Goal: Find specific page/section: Find specific page/section

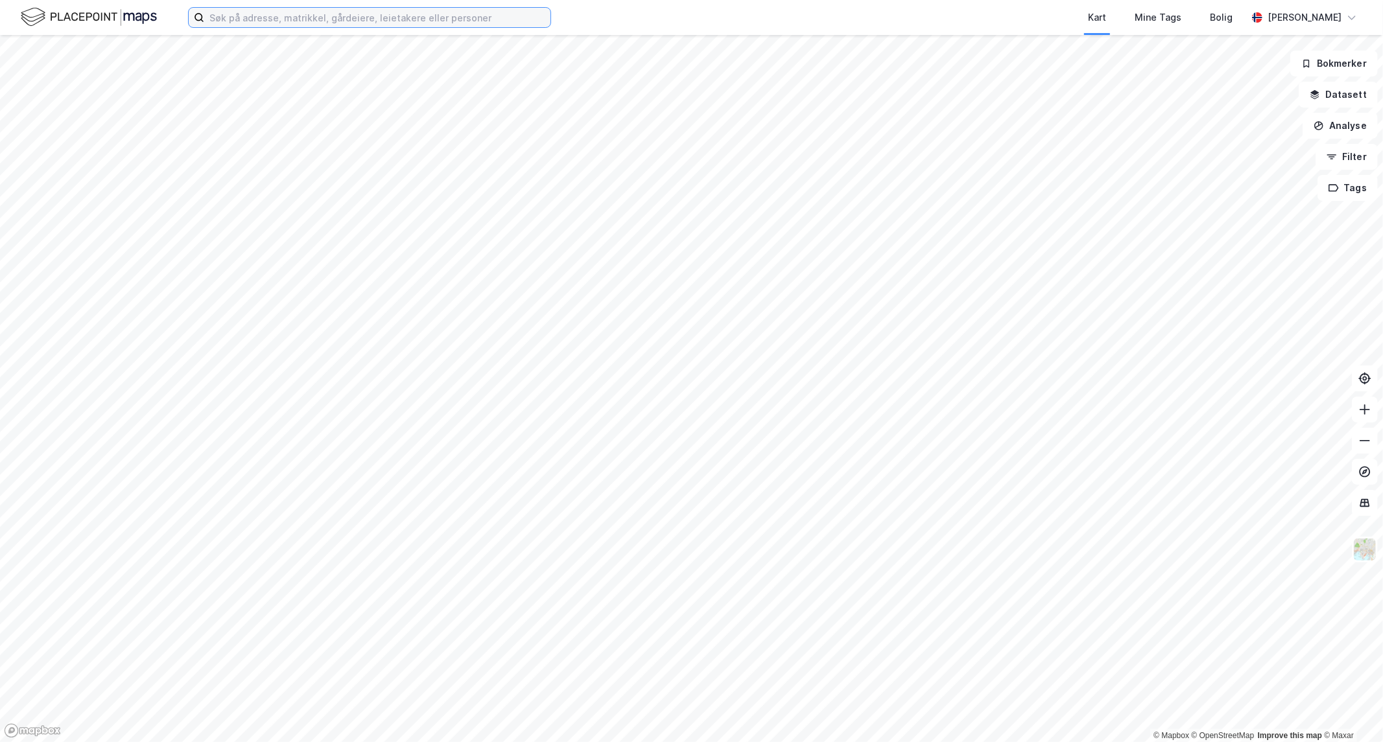
click at [468, 23] on input at bounding box center [377, 17] width 346 height 19
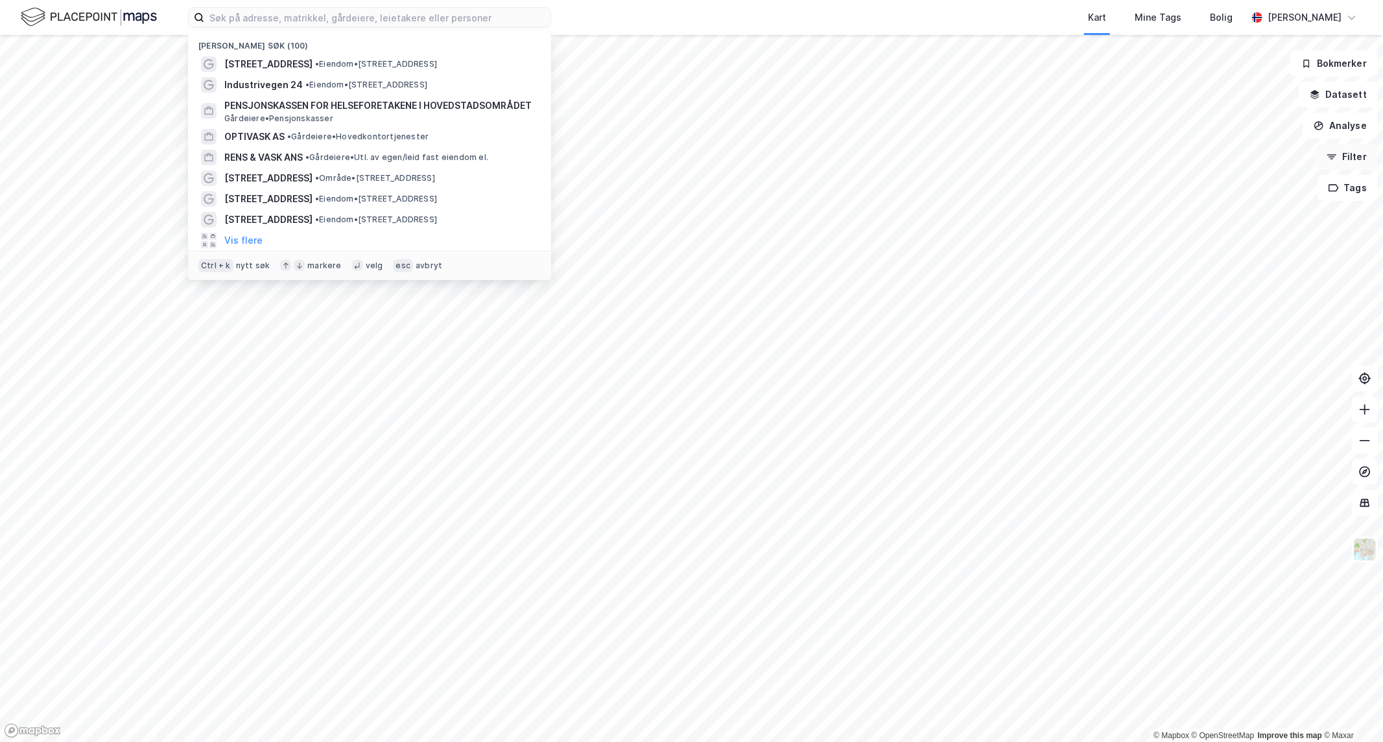
click at [1352, 158] on button "Filter" at bounding box center [1346, 157] width 62 height 26
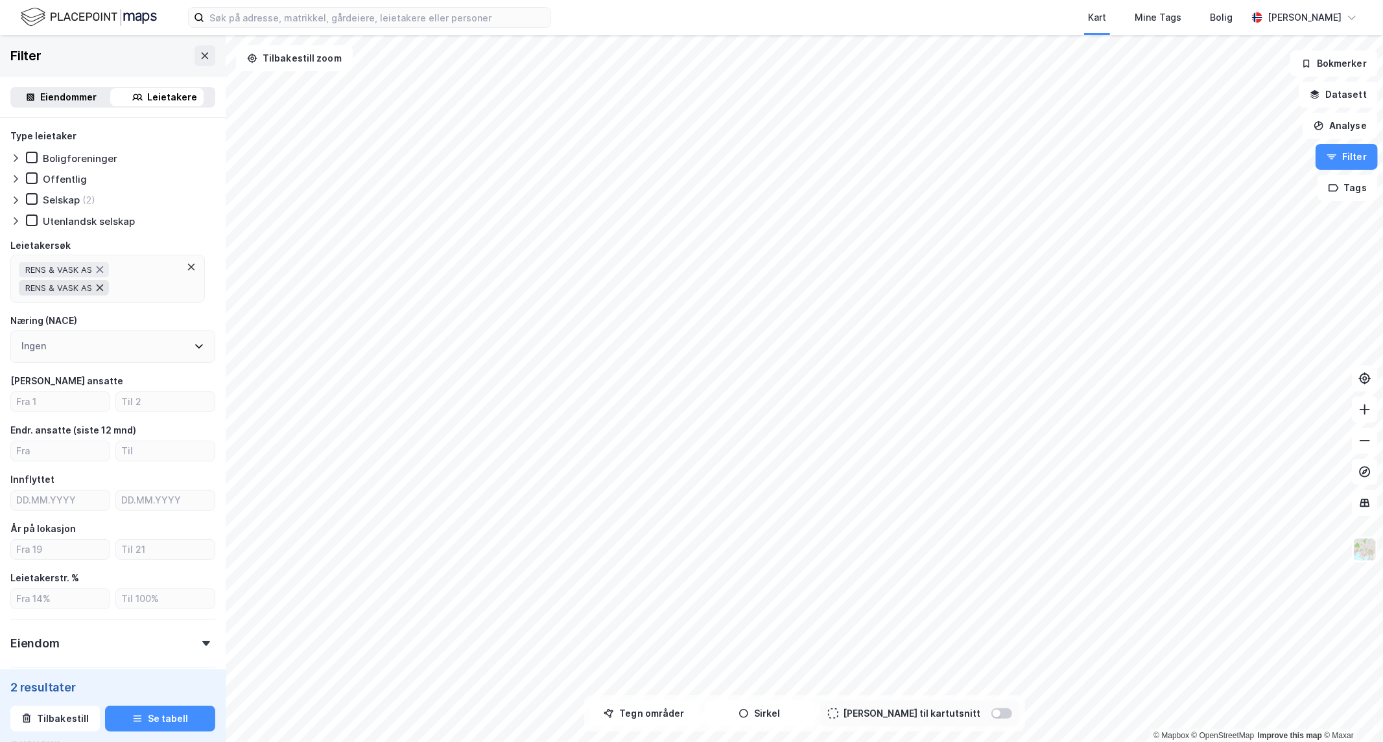
click at [104, 284] on icon at bounding box center [100, 288] width 10 height 10
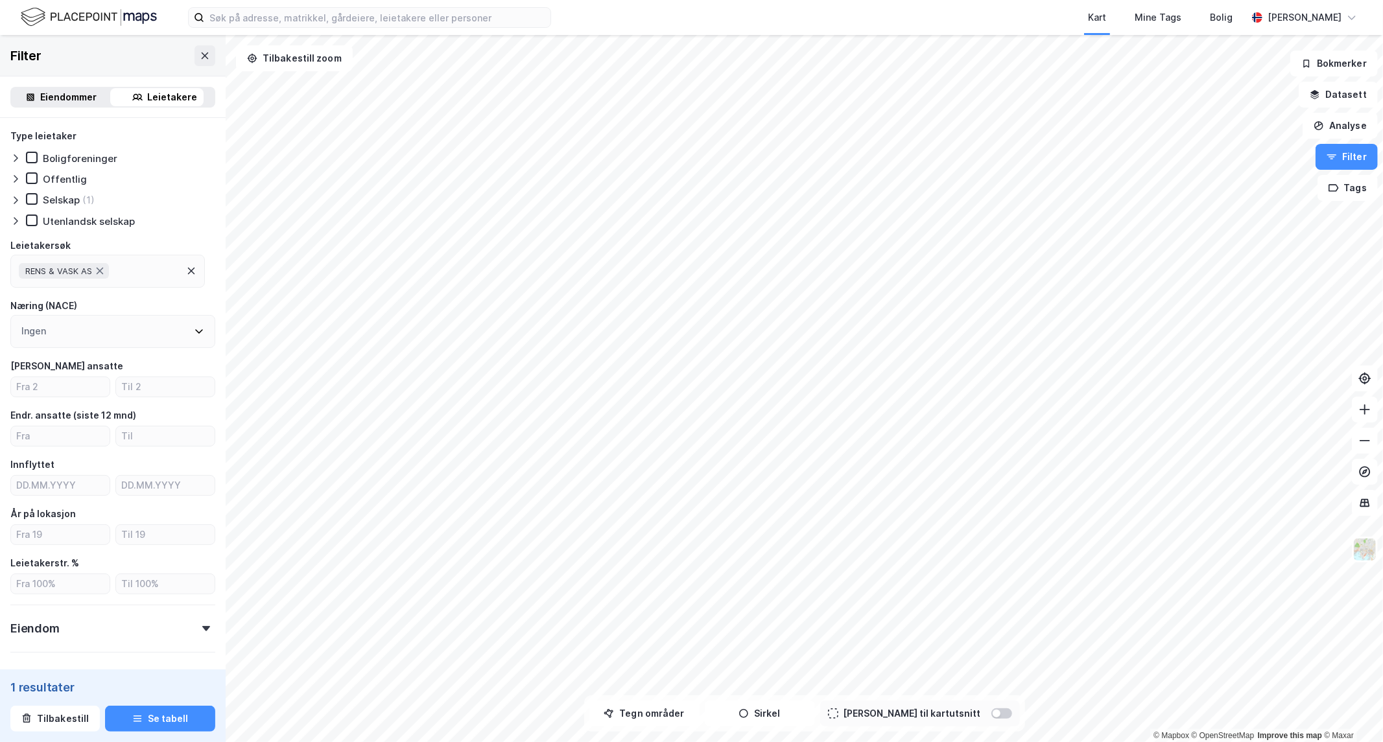
click at [152, 272] on div "RENS & VASK AS" at bounding box center [107, 271] width 194 height 33
click at [92, 300] on input at bounding box center [120, 307] width 170 height 18
type input "nor"
click at [27, 395] on icon at bounding box center [26, 393] width 9 height 9
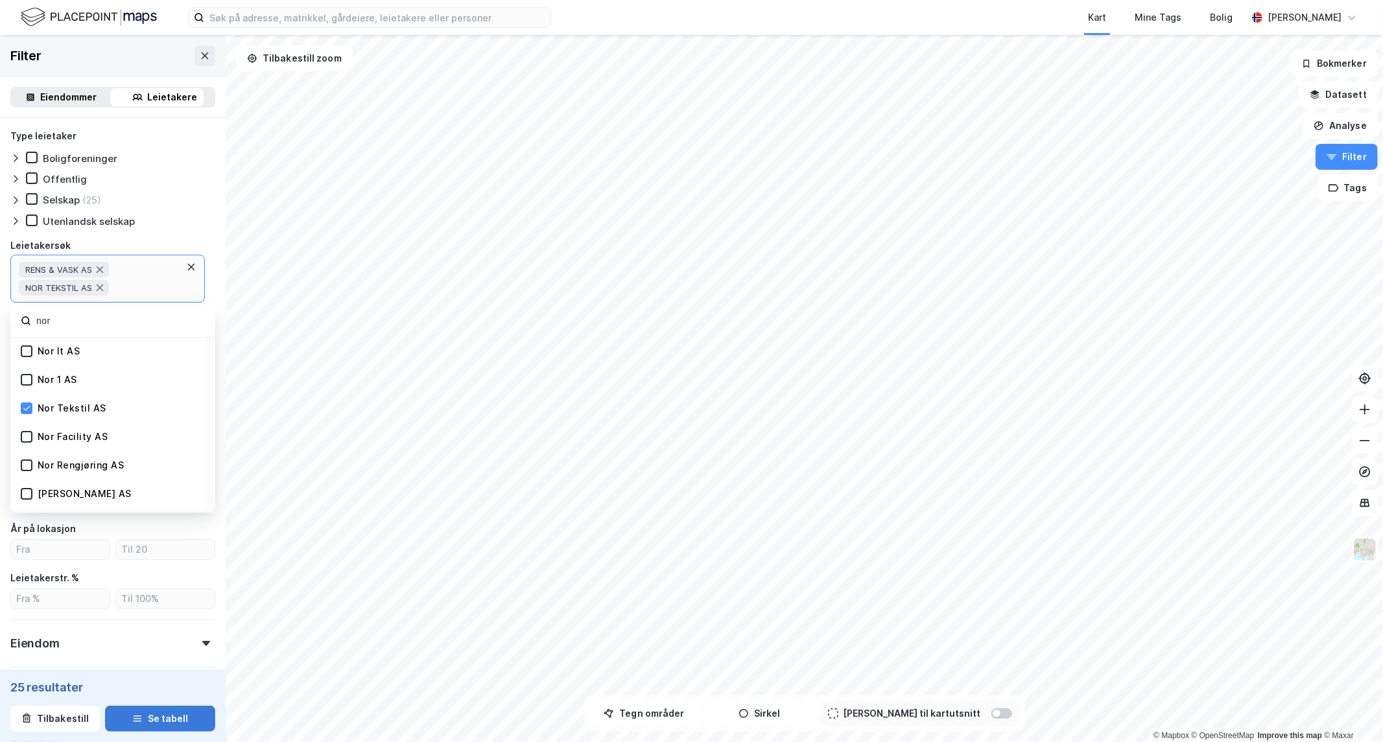
click at [162, 717] on button "Se tabell" at bounding box center [160, 719] width 110 height 26
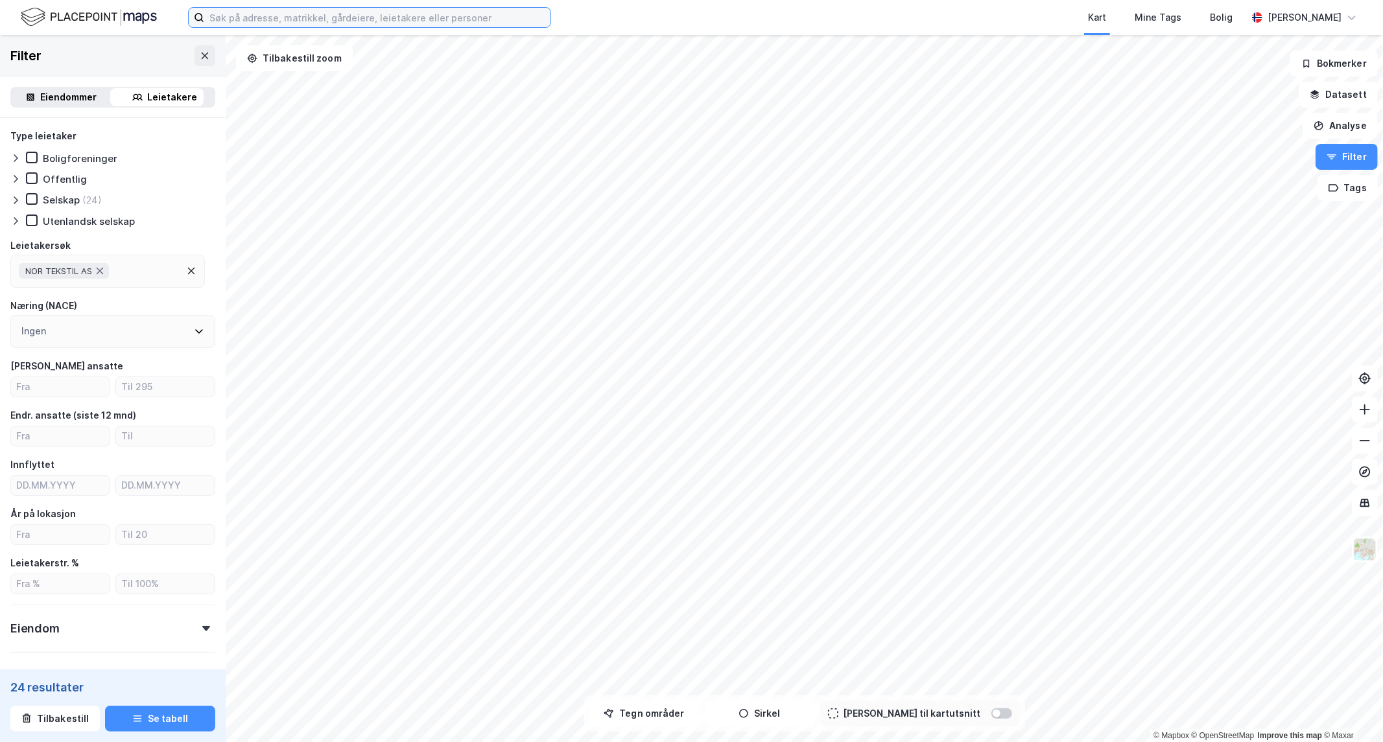
click at [367, 22] on input at bounding box center [377, 17] width 346 height 19
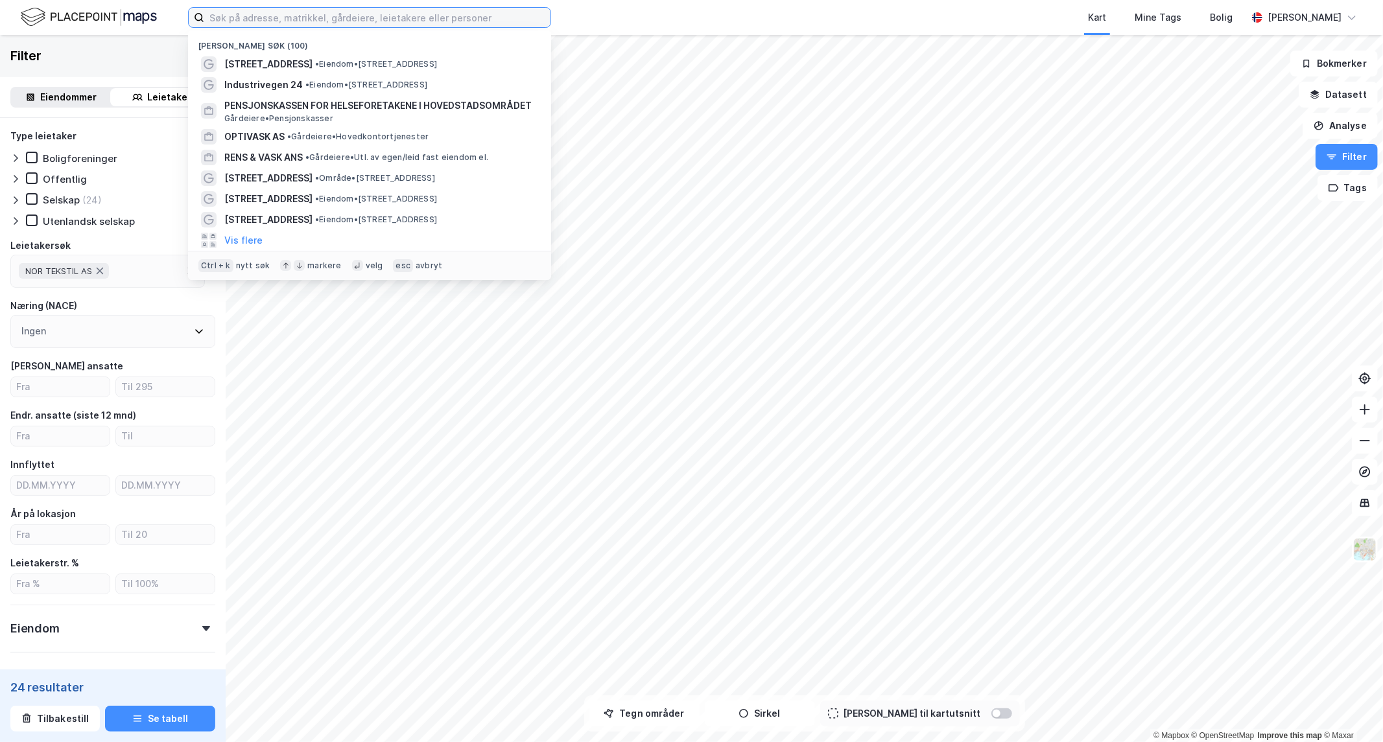
paste input "Industrivegen 24"
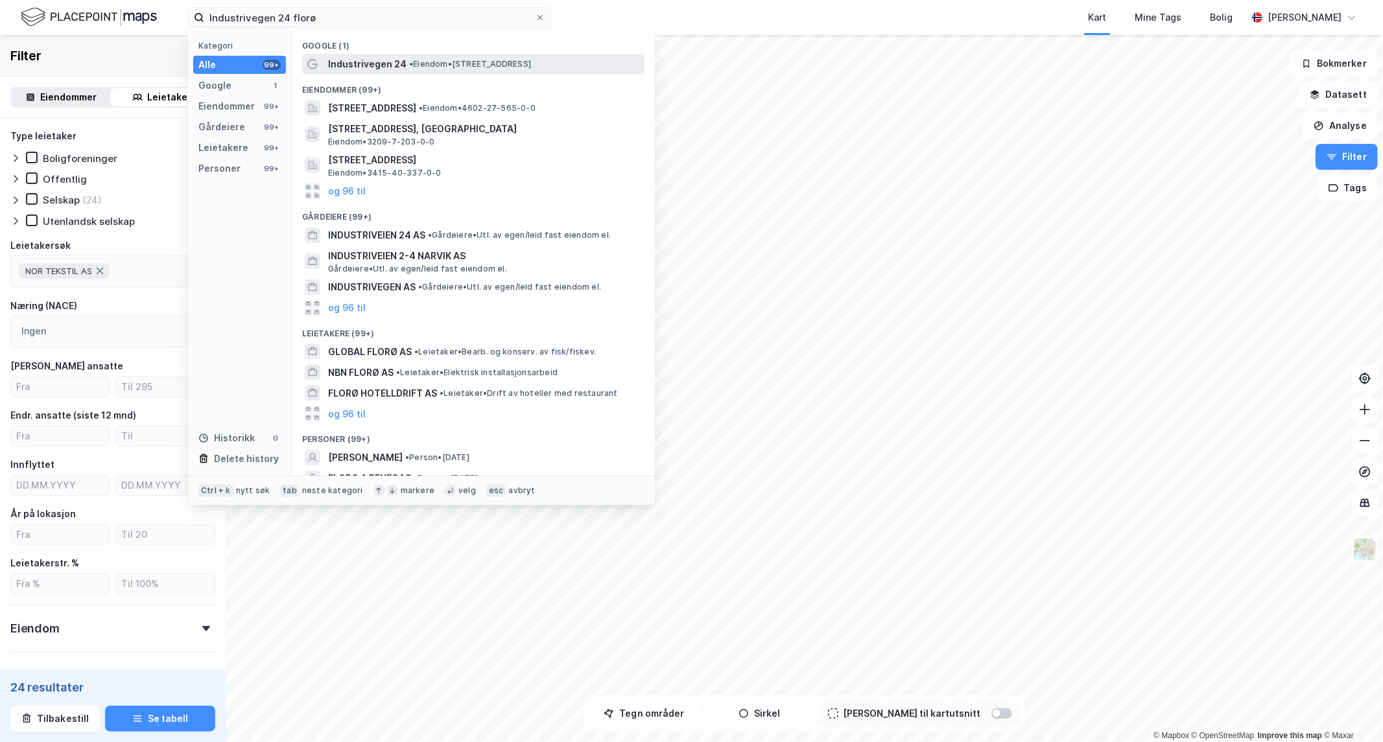
click at [409, 65] on span "•" at bounding box center [411, 64] width 4 height 10
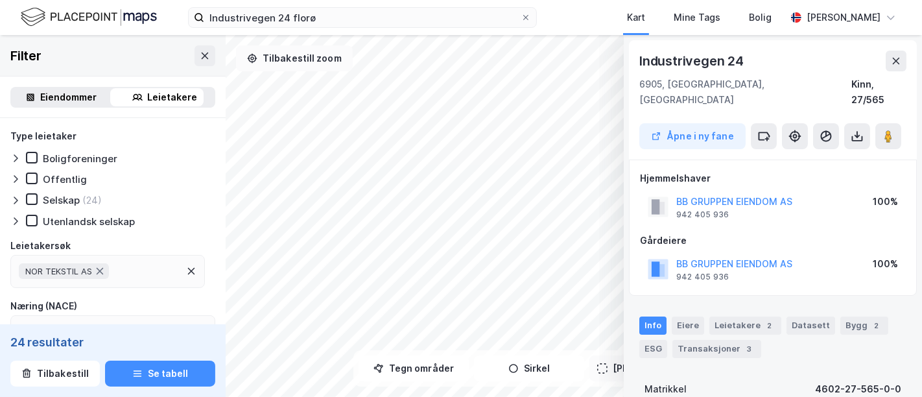
click at [279, 56] on button "Tilbakestill zoom" at bounding box center [294, 58] width 117 height 26
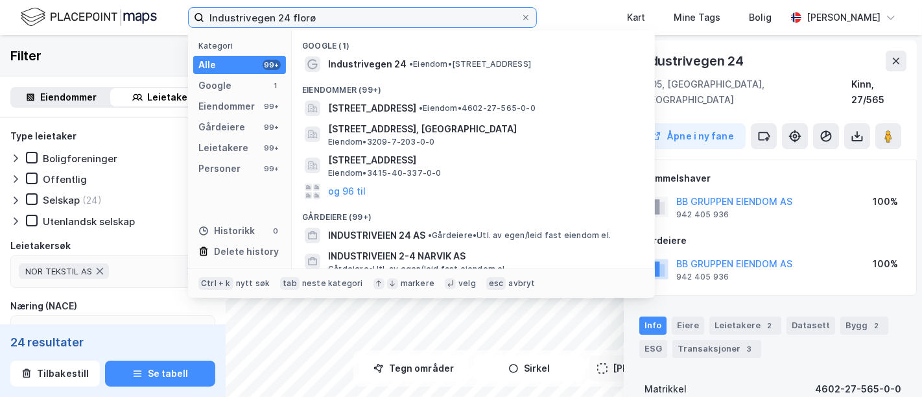
click at [351, 22] on input "Industrivegen 24 florø" at bounding box center [362, 17] width 316 height 19
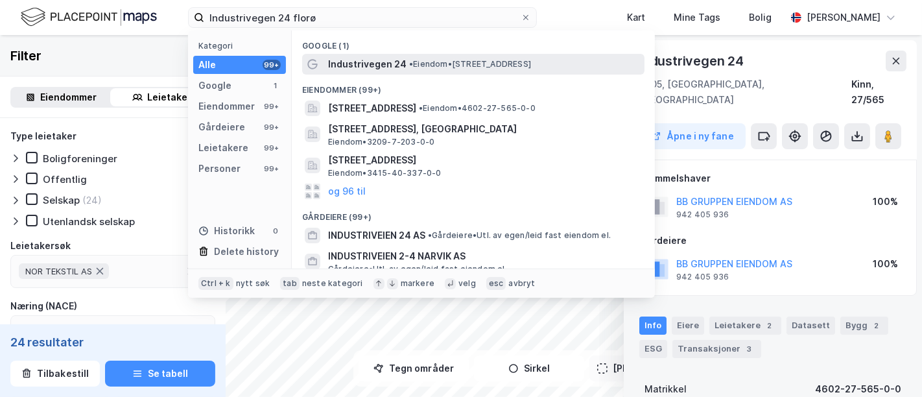
click at [395, 67] on span "Industrivegen 24" at bounding box center [367, 64] width 78 height 16
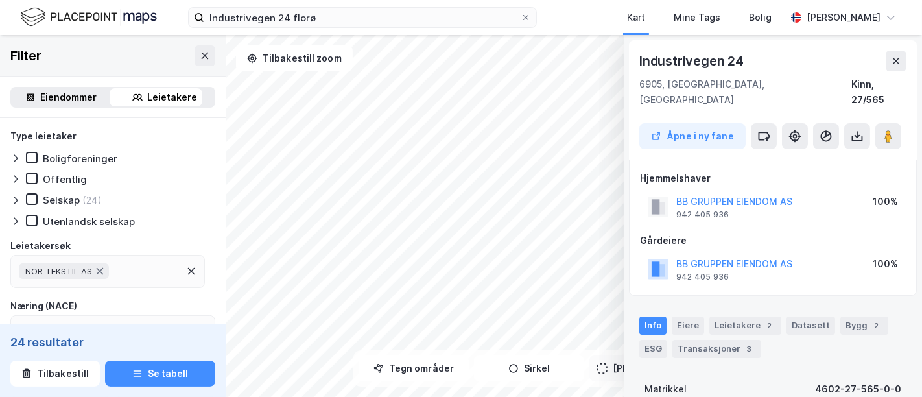
scroll to position [1, 0]
drag, startPoint x: 751, startPoint y: 64, endPoint x: 640, endPoint y: 59, distance: 110.9
click at [640, 59] on div "Industrivegen 24" at bounding box center [772, 59] width 267 height 21
copy div "Industrivegen 24"
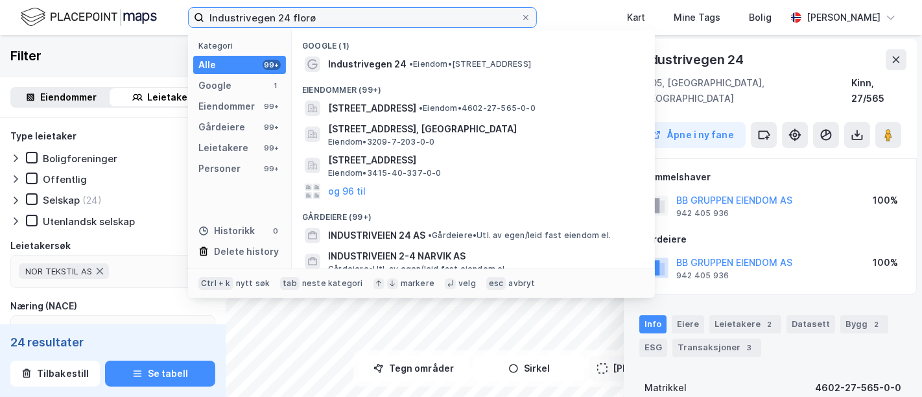
drag, startPoint x: 391, startPoint y: 21, endPoint x: 18, endPoint y: 23, distance: 372.7
click at [18, 23] on div "Industrivegen 24 florø Kategori Alle 99+ Google 1 Eiendommer 99+ Gårdeiere 99+ …" at bounding box center [461, 17] width 922 height 35
paste input
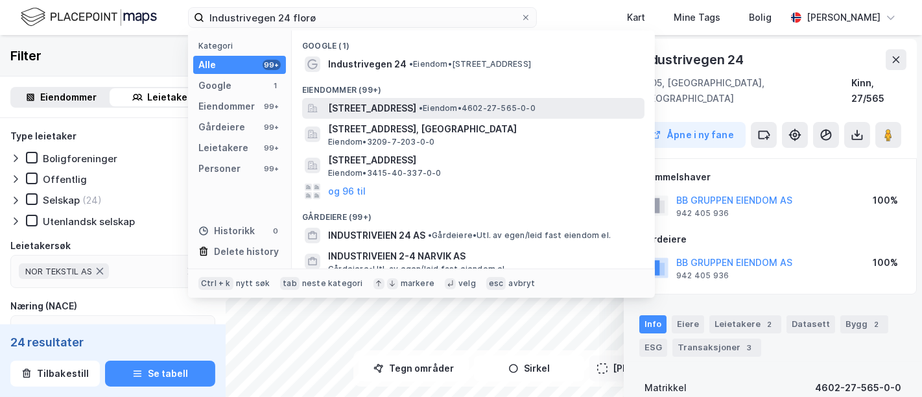
click at [416, 108] on span "Industrivegen 24, 6905, FLORØ, KINN" at bounding box center [372, 108] width 88 height 16
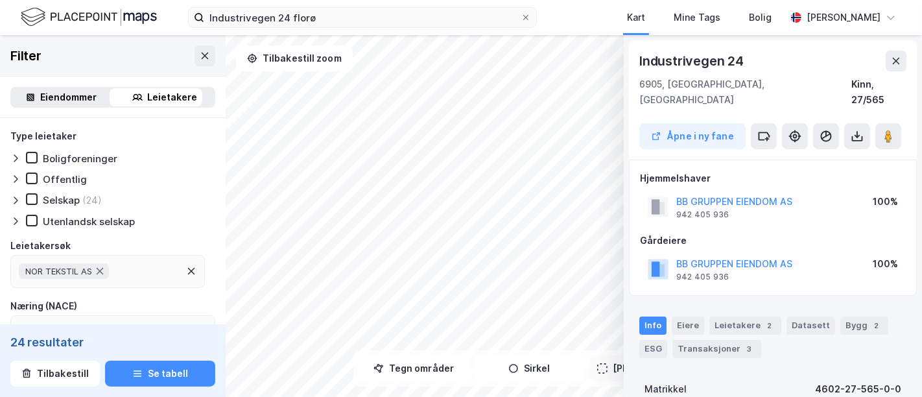
scroll to position [1, 0]
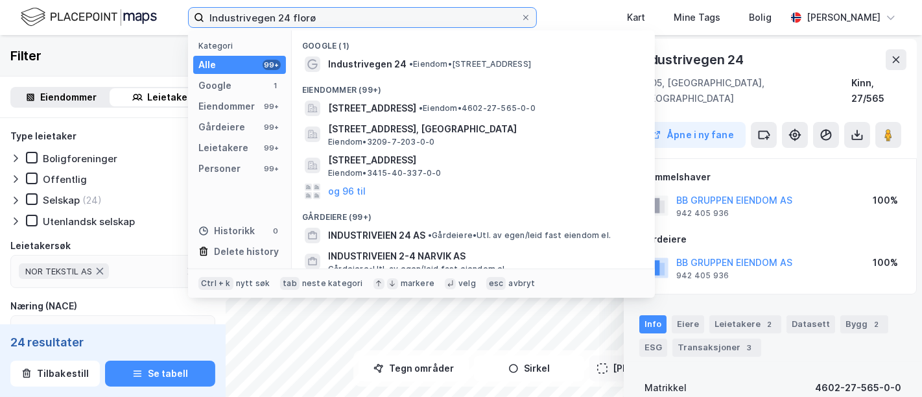
click at [289, 16] on input "Industrivegen 24 florø" at bounding box center [362, 17] width 316 height 19
click at [336, 17] on input "Industrivegen 24 florø" at bounding box center [362, 17] width 316 height 19
drag, startPoint x: 339, startPoint y: 18, endPoint x: 176, endPoint y: 19, distance: 162.7
click at [176, 19] on div "Industrivegen 24 florø Kategori Alle 99+ Google 1 Eiendommer 99+ Gårdeiere 99+ …" at bounding box center [461, 17] width 922 height 35
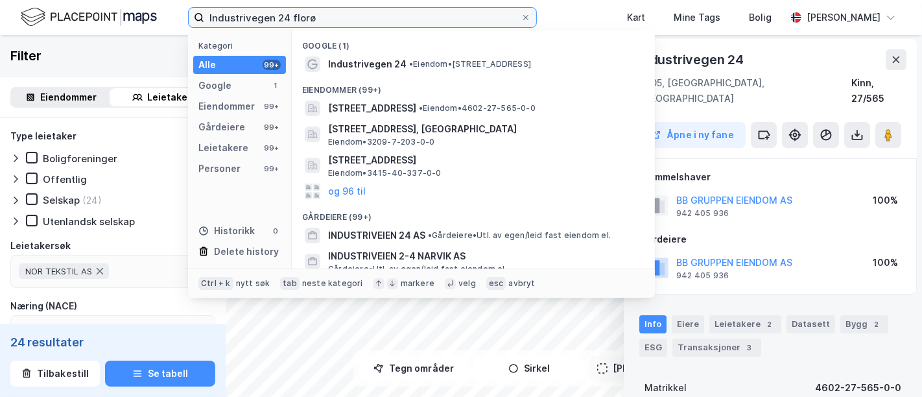
paste input "Nedre Kongerød 29"
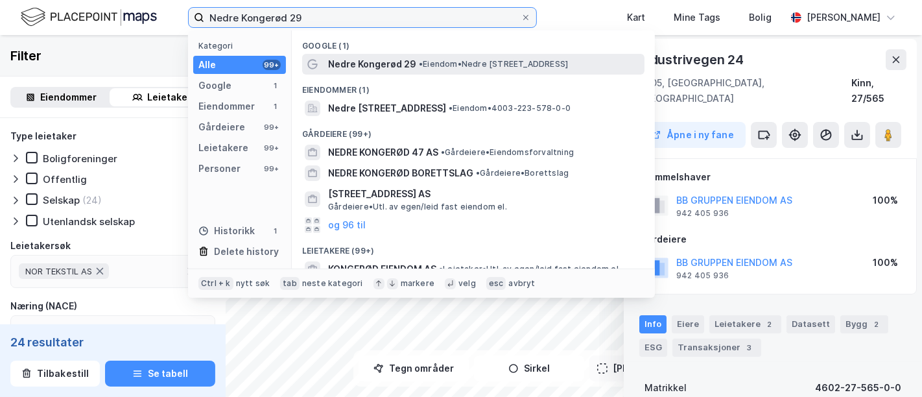
type input "Nedre Kongerød 29"
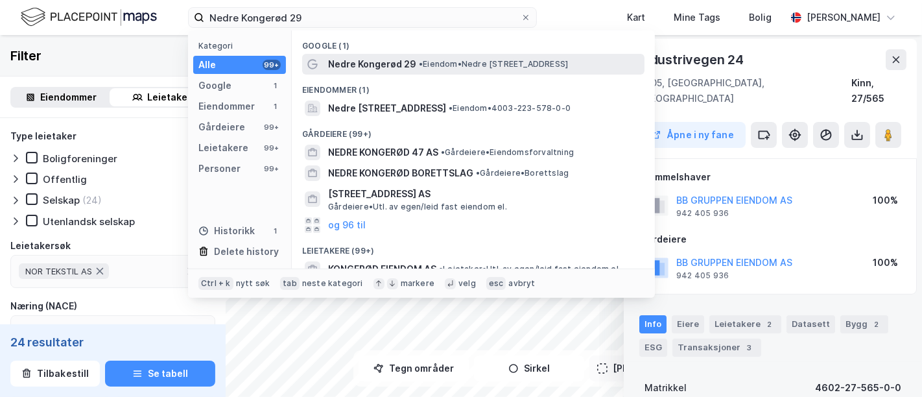
click at [423, 62] on span "•" at bounding box center [421, 64] width 4 height 10
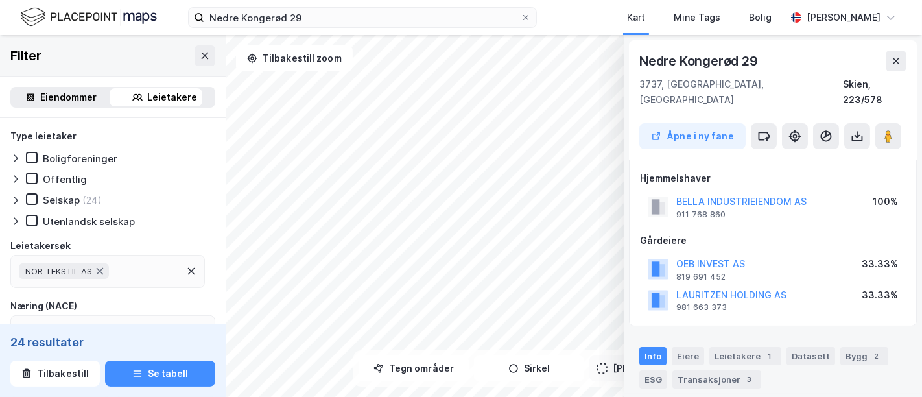
scroll to position [1, 0]
